Goal: Check status

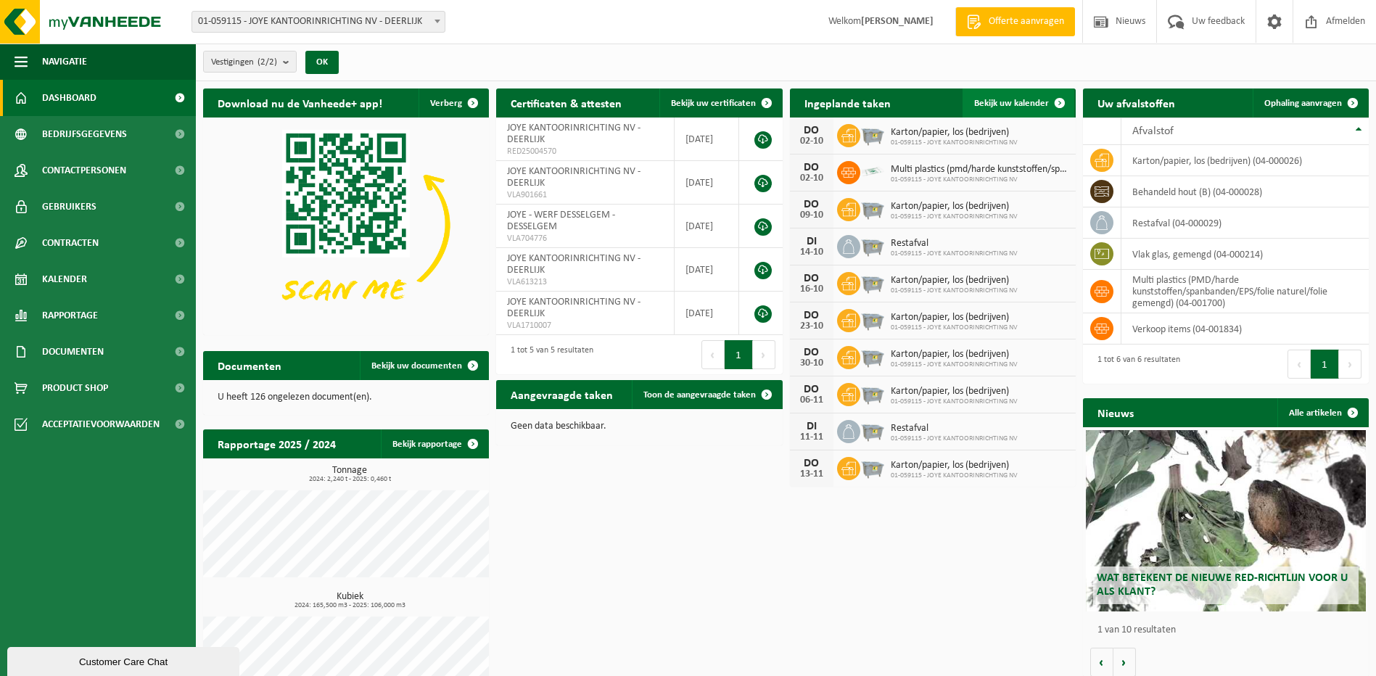
click at [1046, 102] on span at bounding box center [1059, 102] width 29 height 29
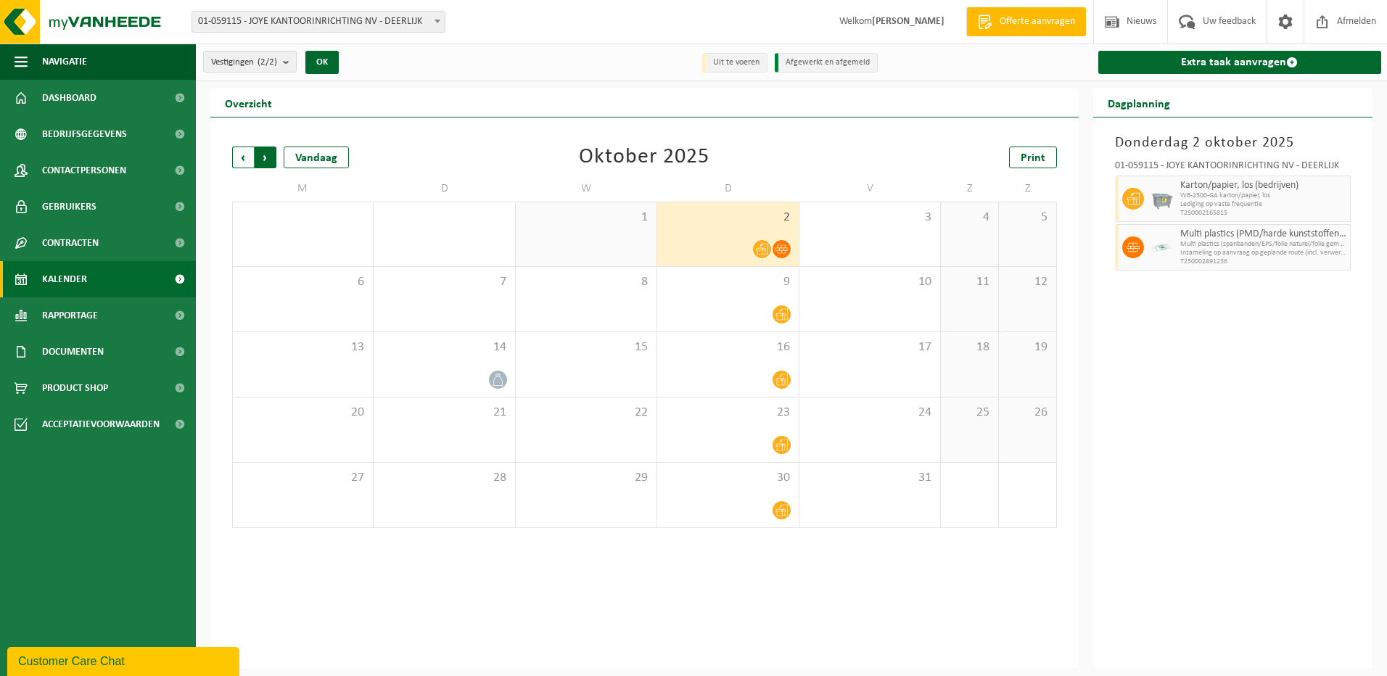
click at [246, 158] on span "Vorige" at bounding box center [243, 157] width 22 height 22
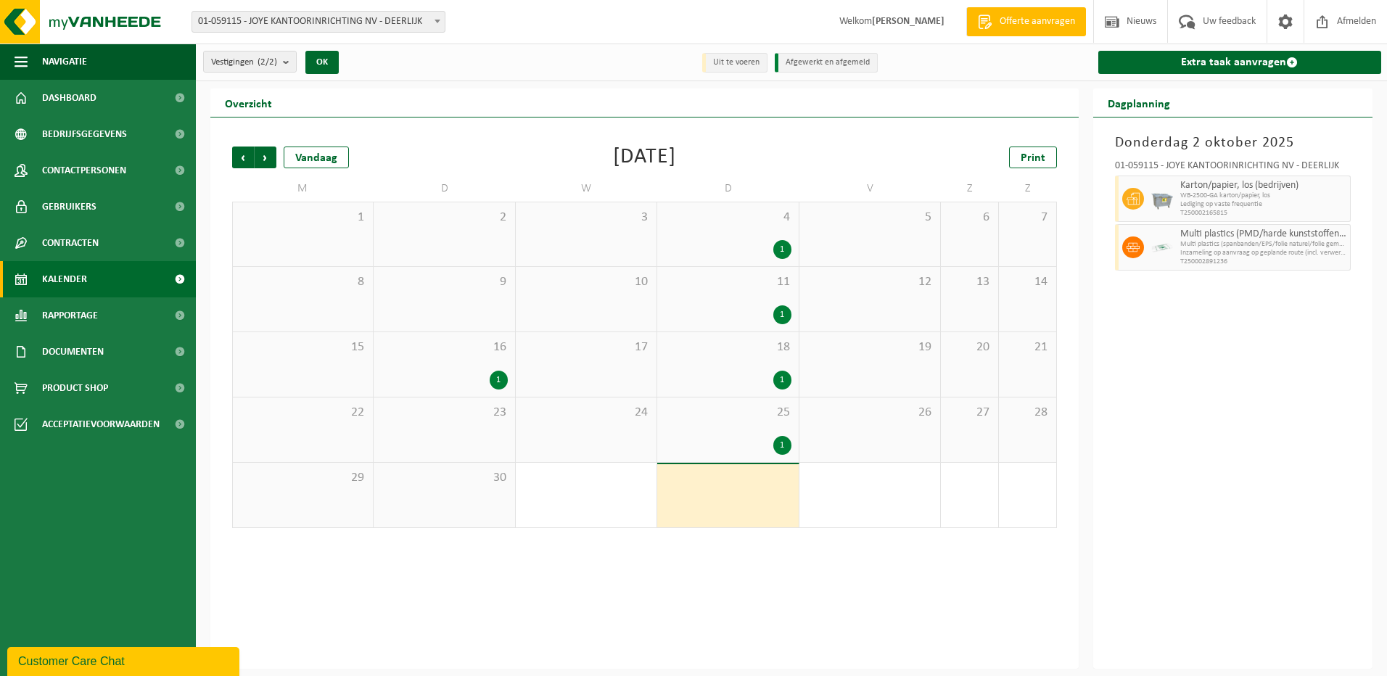
click at [751, 237] on div "4 1" at bounding box center [727, 234] width 141 height 64
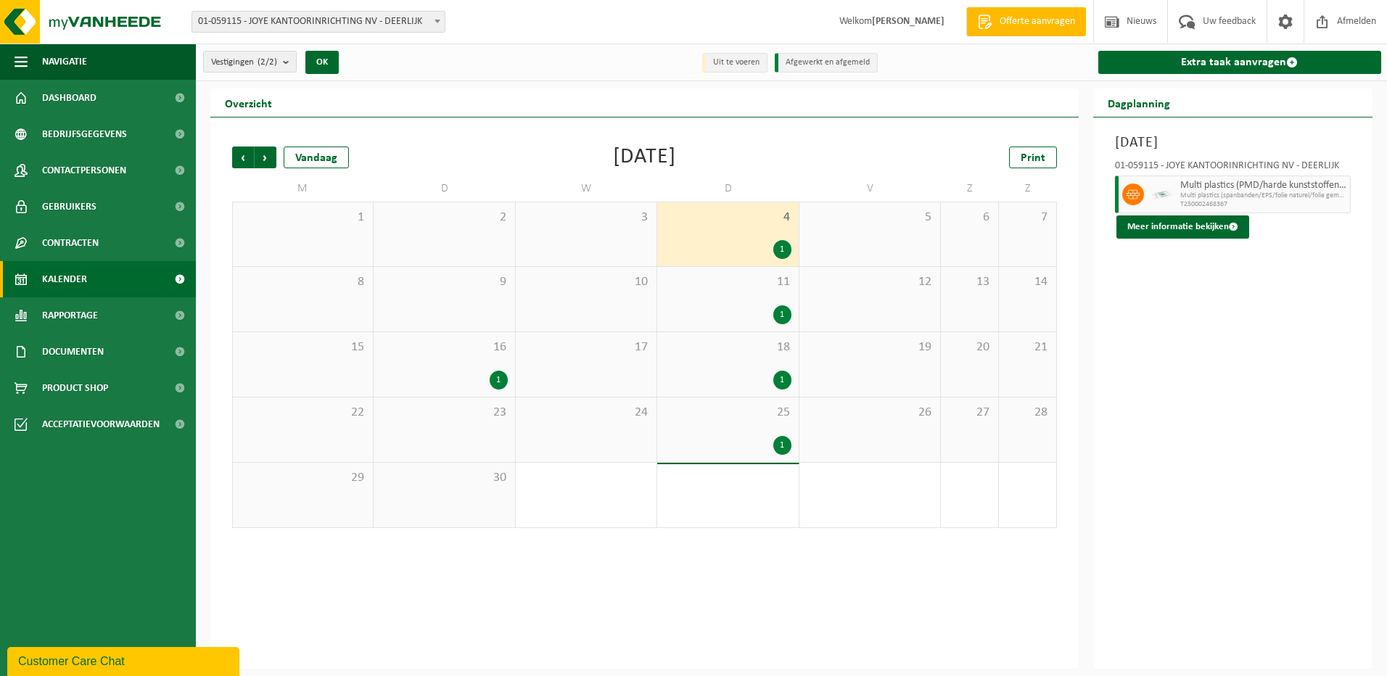
click at [748, 296] on div "11 1" at bounding box center [727, 299] width 141 height 65
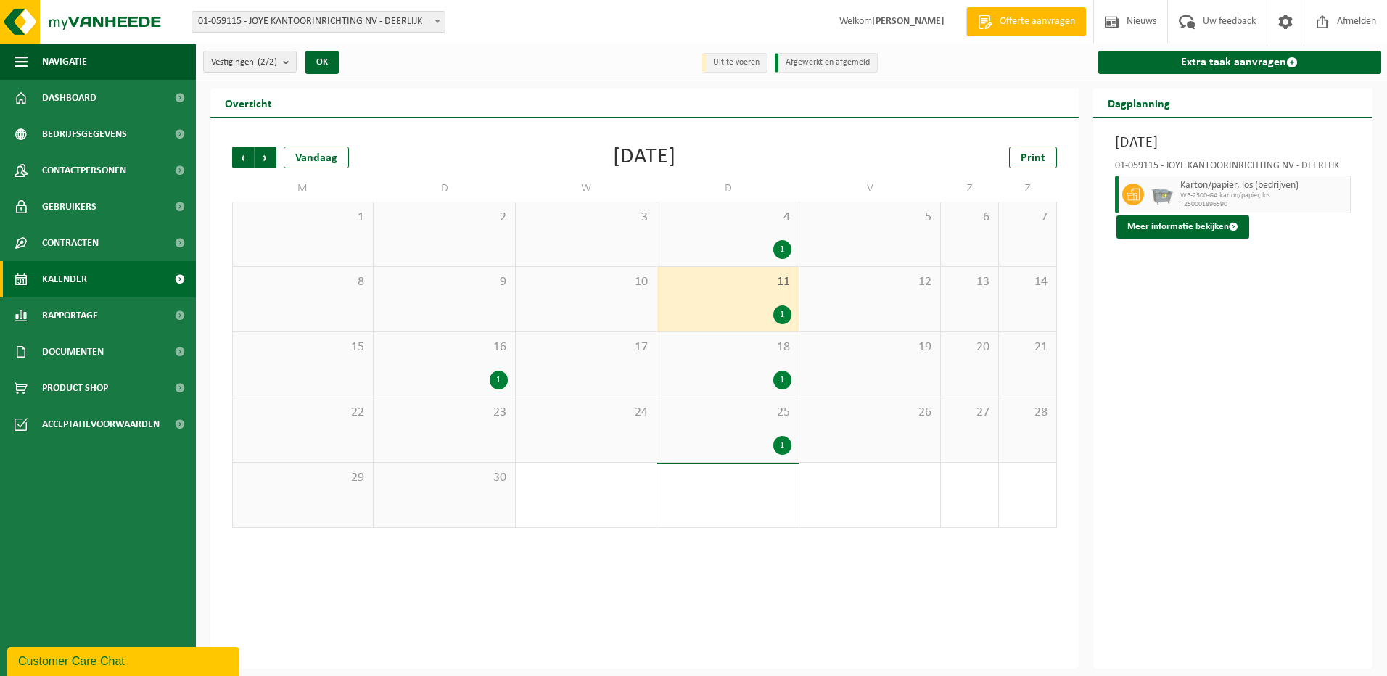
click at [740, 360] on div "18 1" at bounding box center [727, 364] width 141 height 65
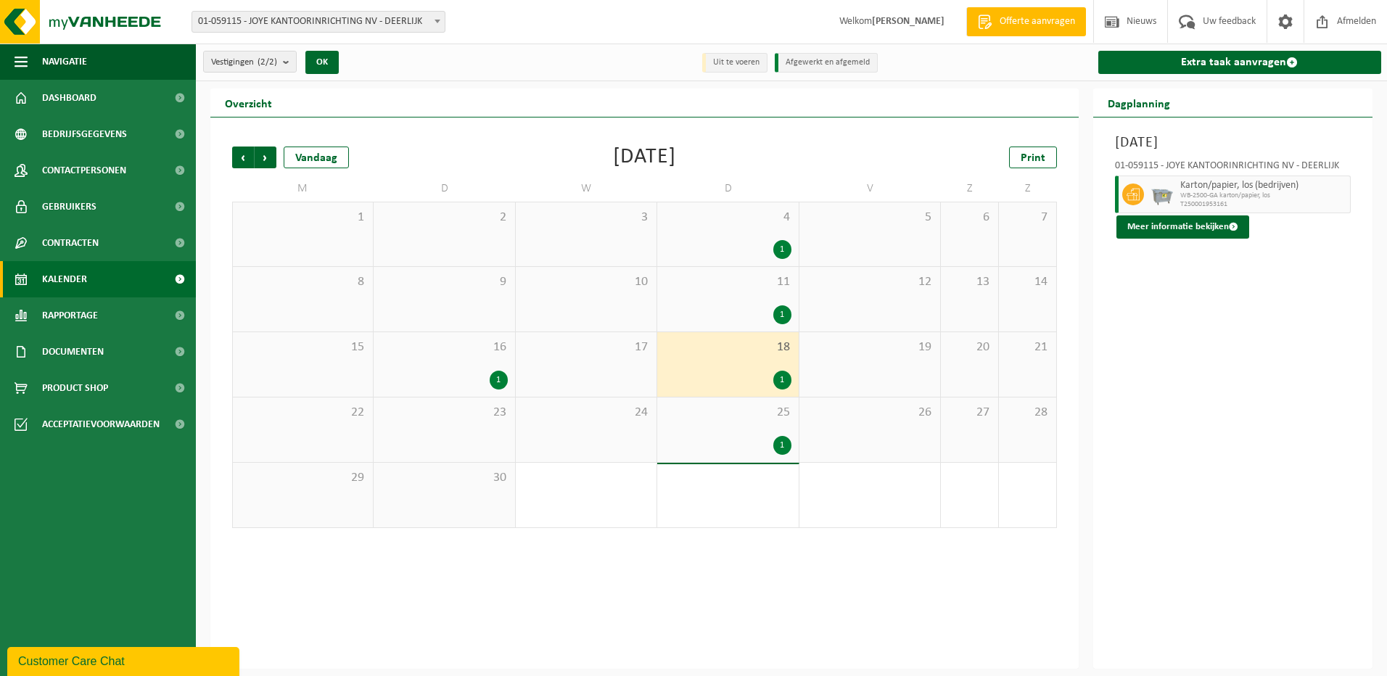
click at [738, 419] on span "25" at bounding box center [727, 413] width 126 height 16
